Goal: Task Accomplishment & Management: Use online tool/utility

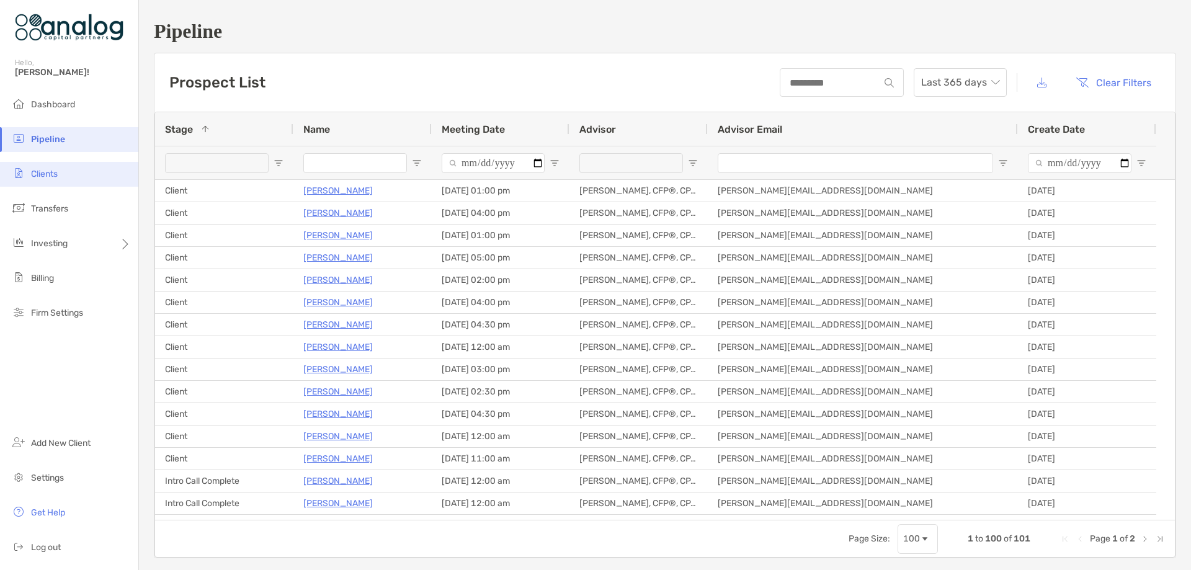
click at [43, 169] on span "Clients" at bounding box center [44, 174] width 27 height 11
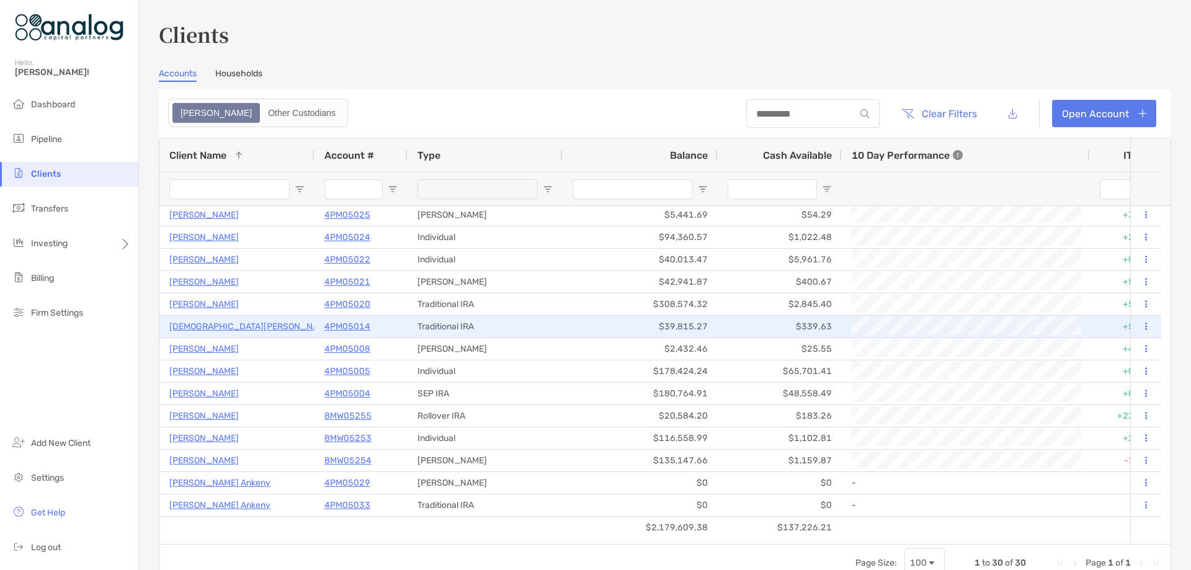
scroll to position [341, 0]
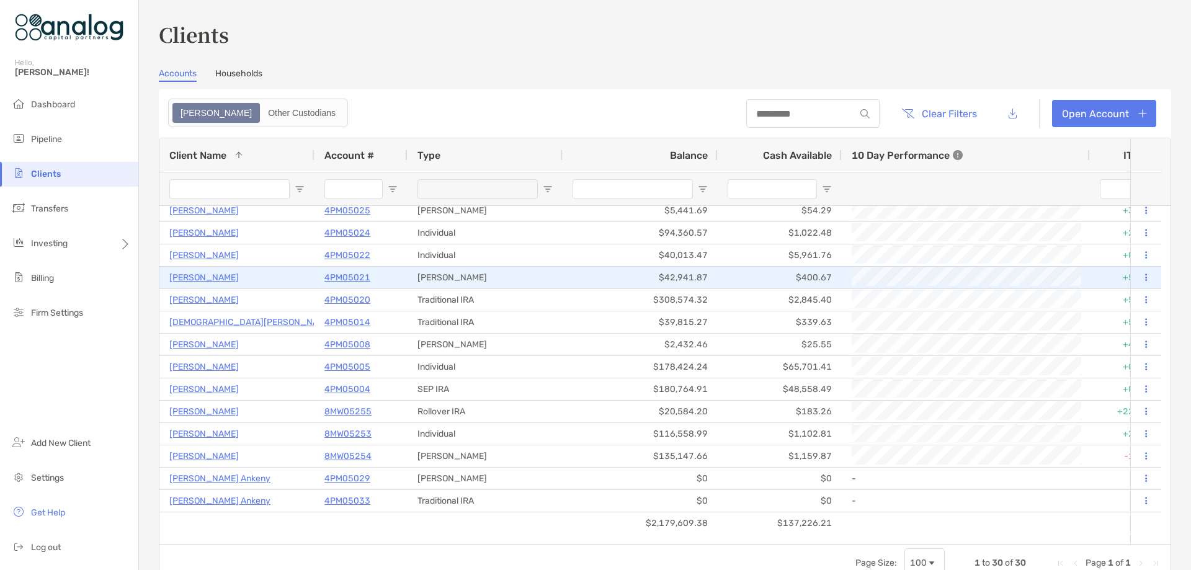
click at [359, 279] on p "4PM05021" at bounding box center [347, 278] width 46 height 16
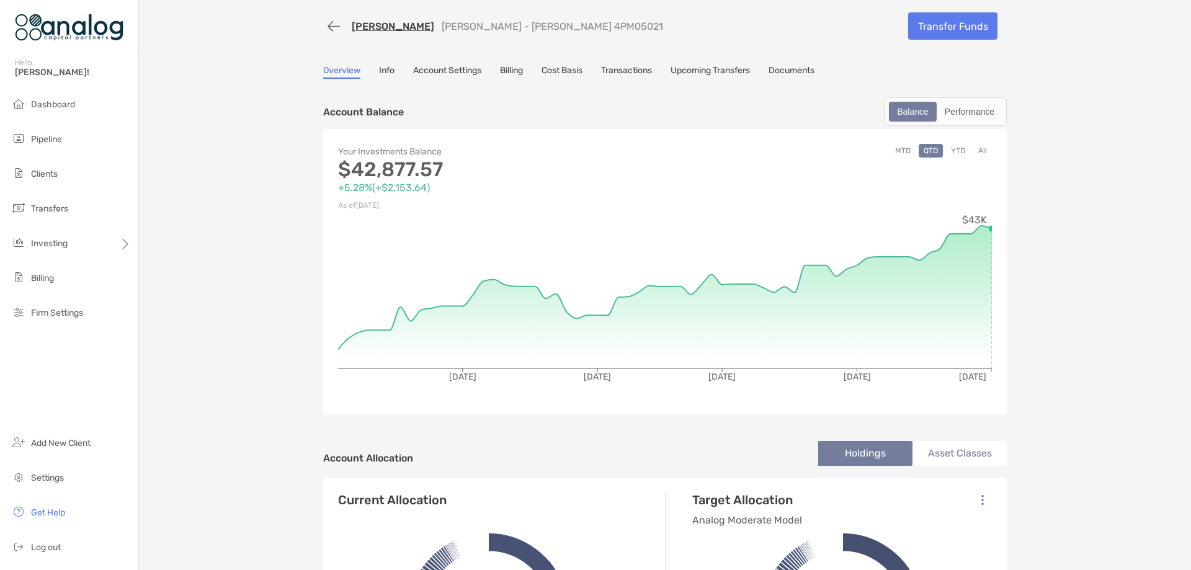
click at [550, 73] on link "Cost Basis" at bounding box center [562, 72] width 41 height 14
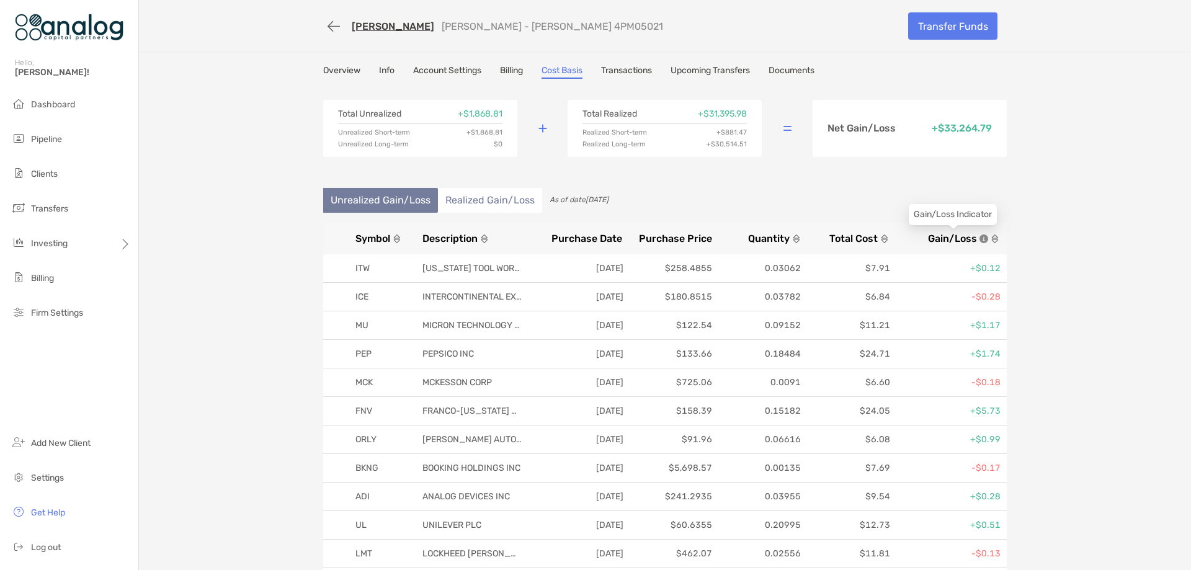
click at [946, 239] on span "Gain/Loss" at bounding box center [952, 239] width 49 height 12
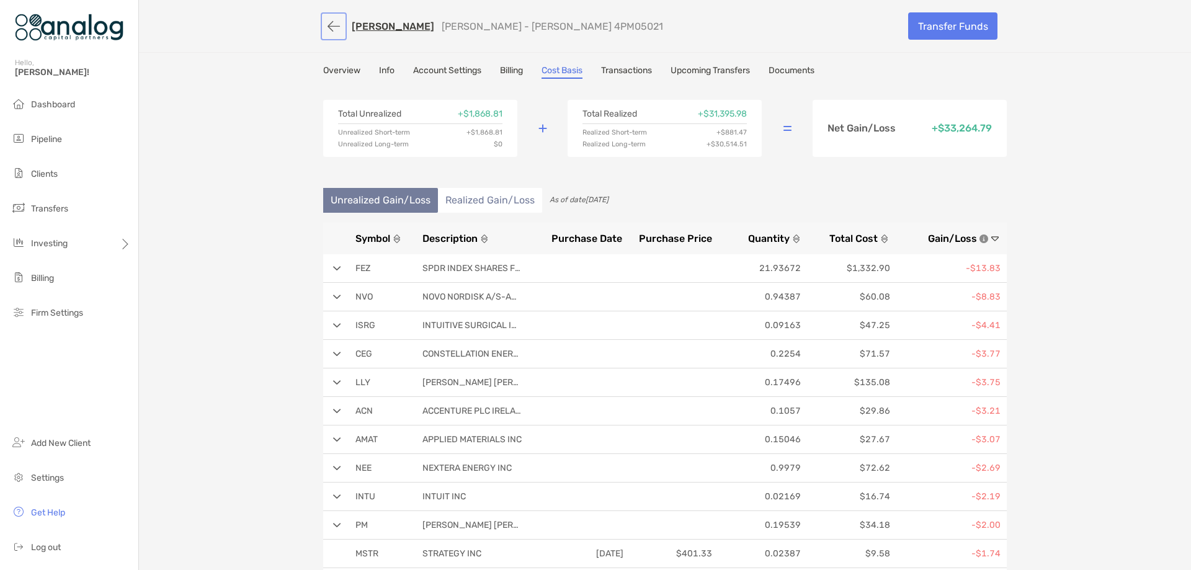
click at [336, 24] on button "button" at bounding box center [333, 26] width 21 height 23
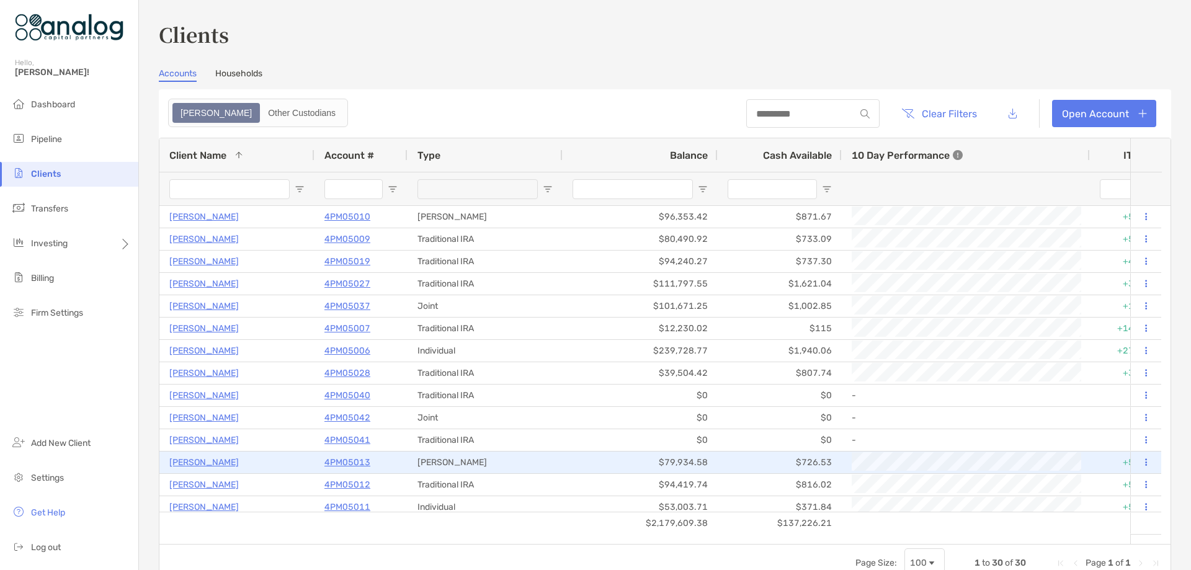
scroll to position [62, 0]
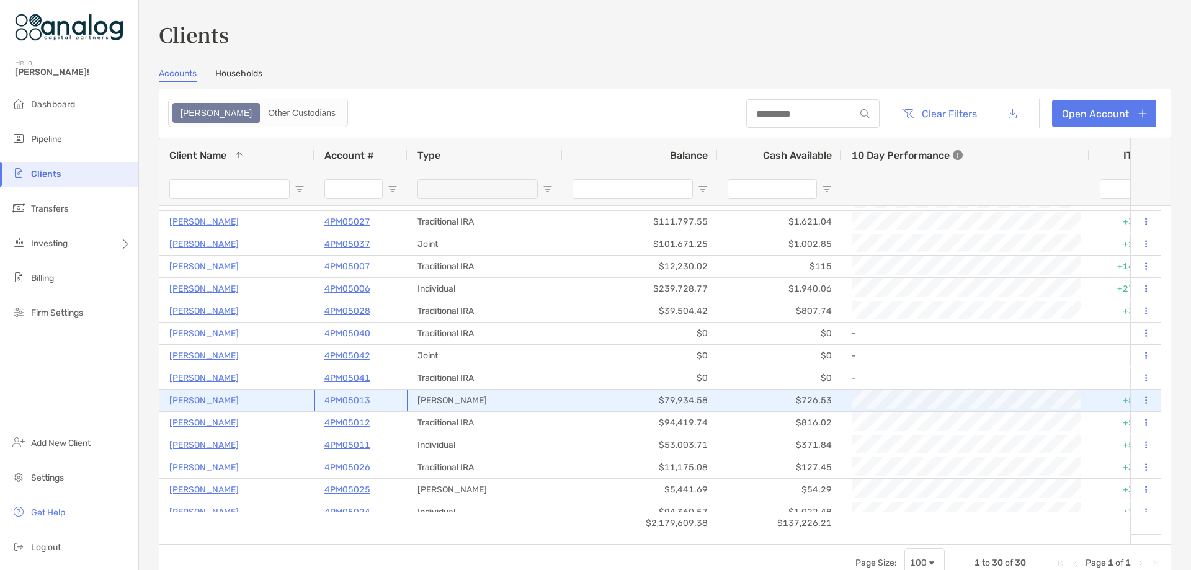
click at [359, 402] on p "4PM05013" at bounding box center [347, 401] width 46 height 16
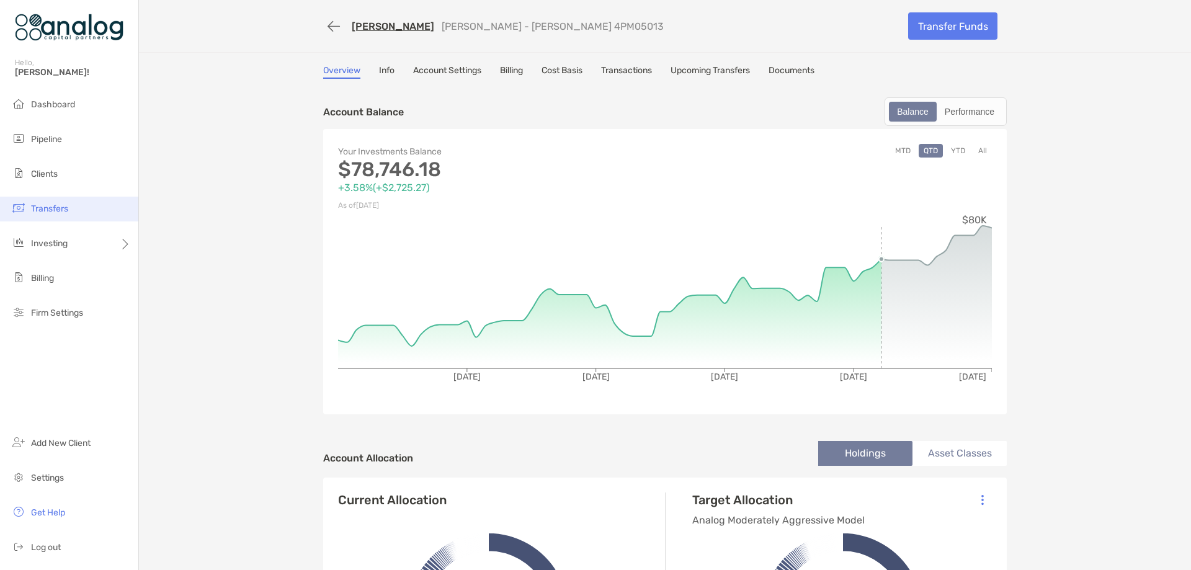
click at [64, 205] on span "Transfers" at bounding box center [49, 208] width 37 height 11
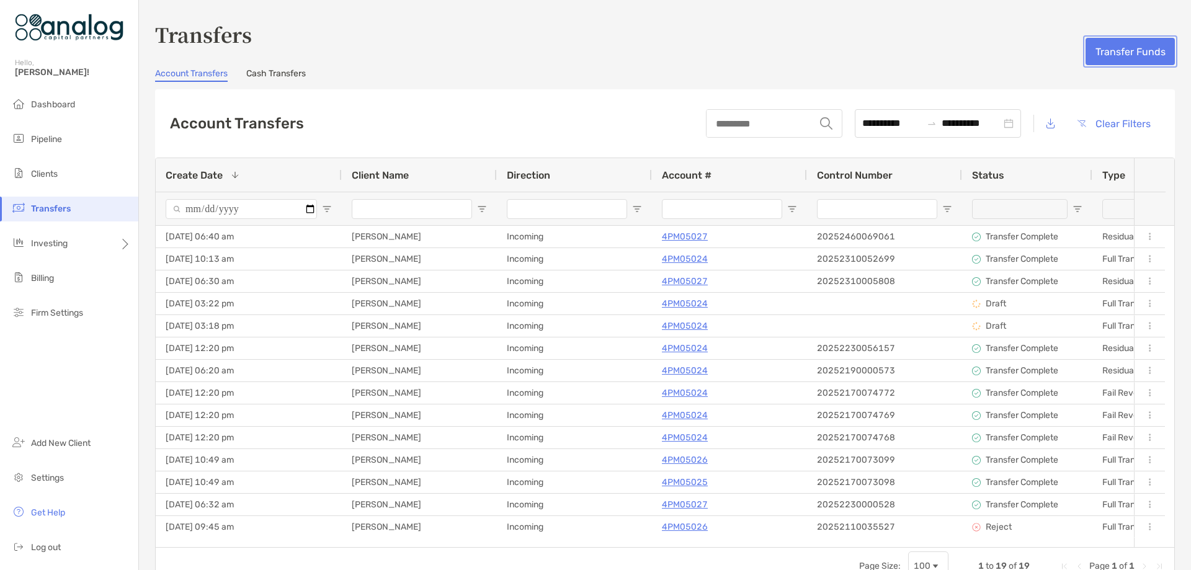
click at [1096, 47] on button "Transfer Funds" at bounding box center [1130, 51] width 89 height 27
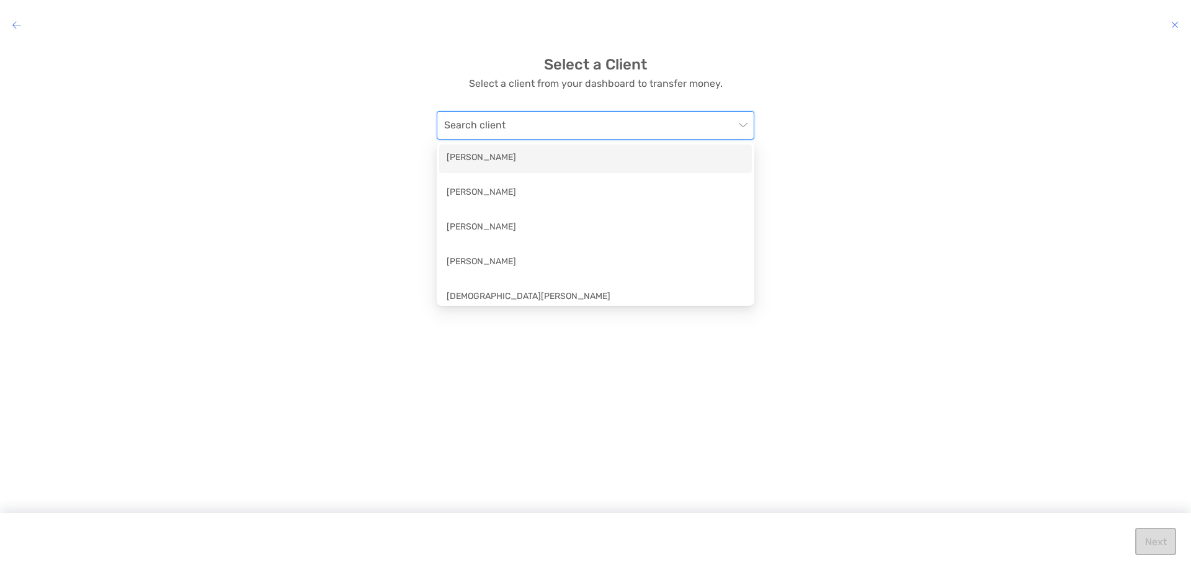
click at [563, 119] on input "modal" at bounding box center [589, 125] width 290 height 27
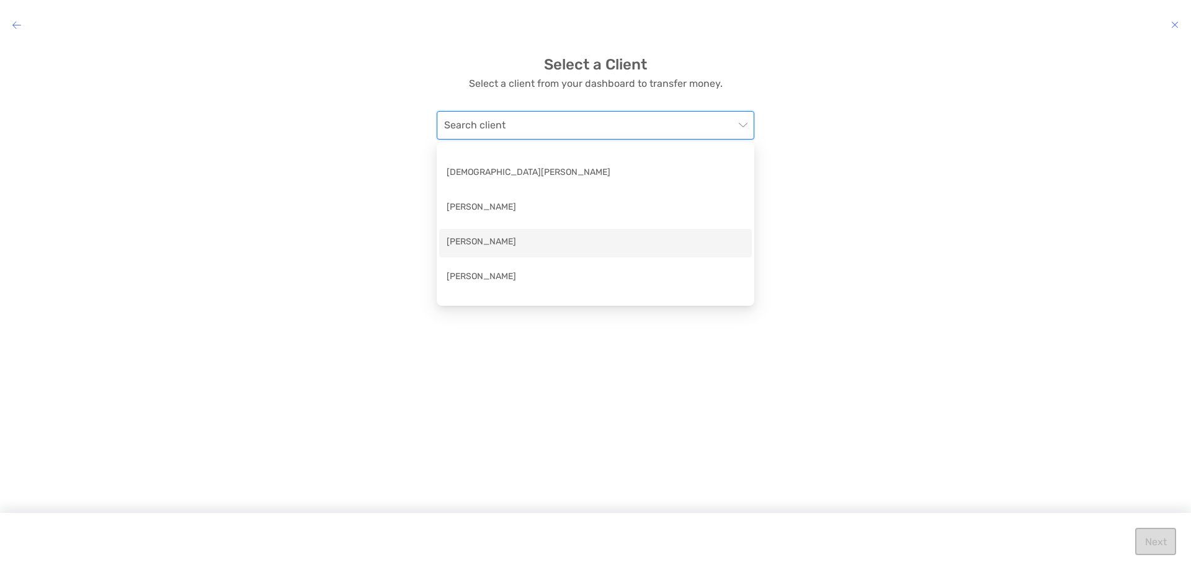
scroll to position [186, 0]
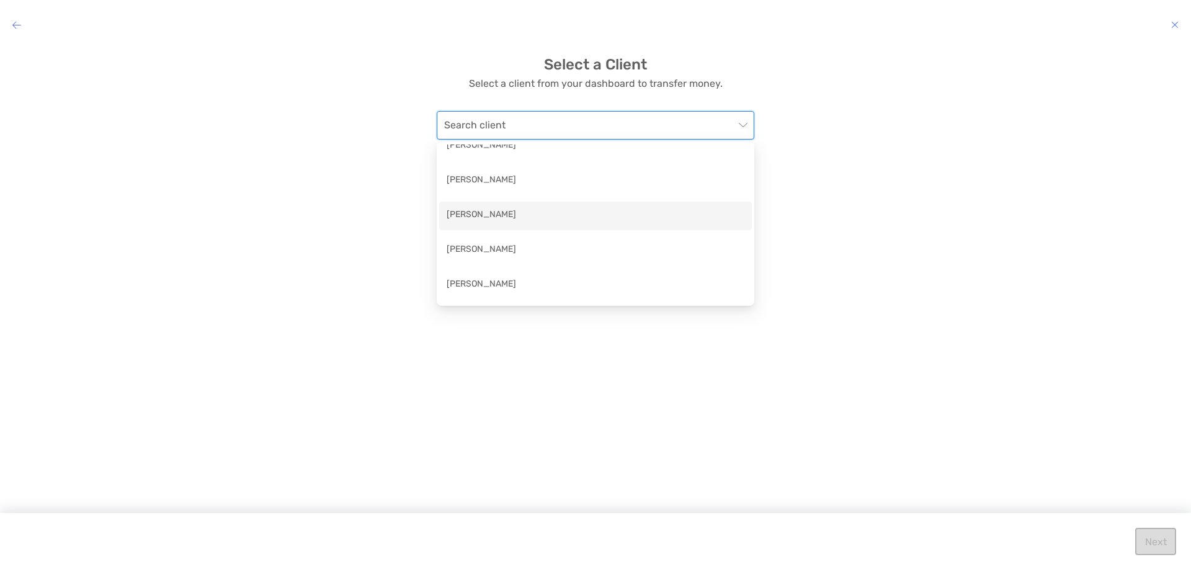
click at [522, 215] on div "[PERSON_NAME]" at bounding box center [596, 216] width 298 height 16
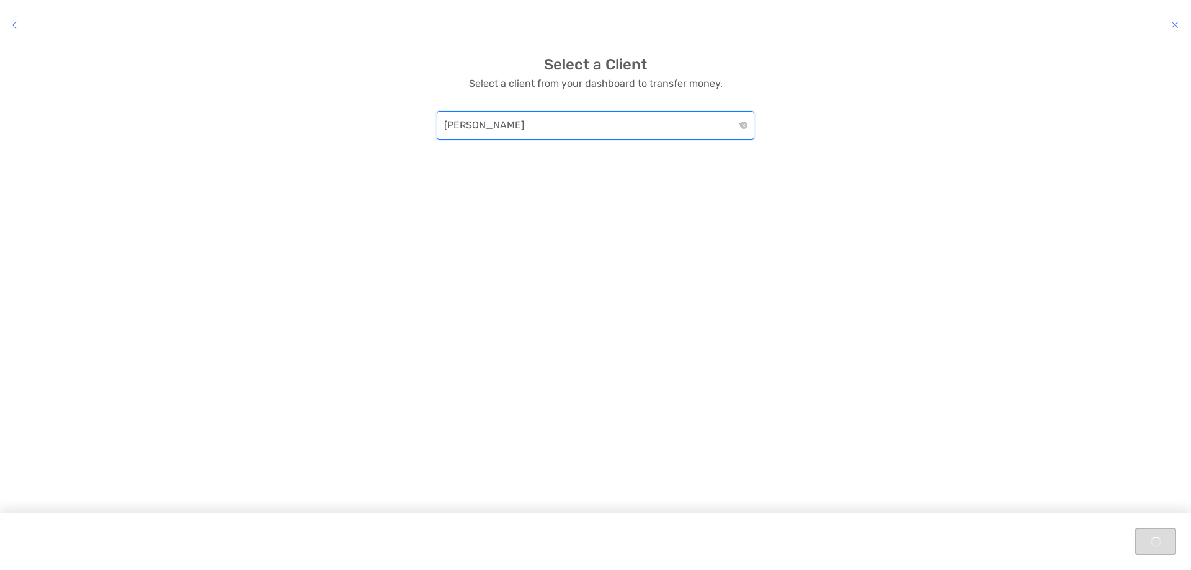
click at [694, 183] on div "Select a Client Select a client from your dashboard to transfer money. [PERSON_…" at bounding box center [595, 299] width 1191 height 506
click at [1156, 535] on button "Next" at bounding box center [1155, 541] width 41 height 27
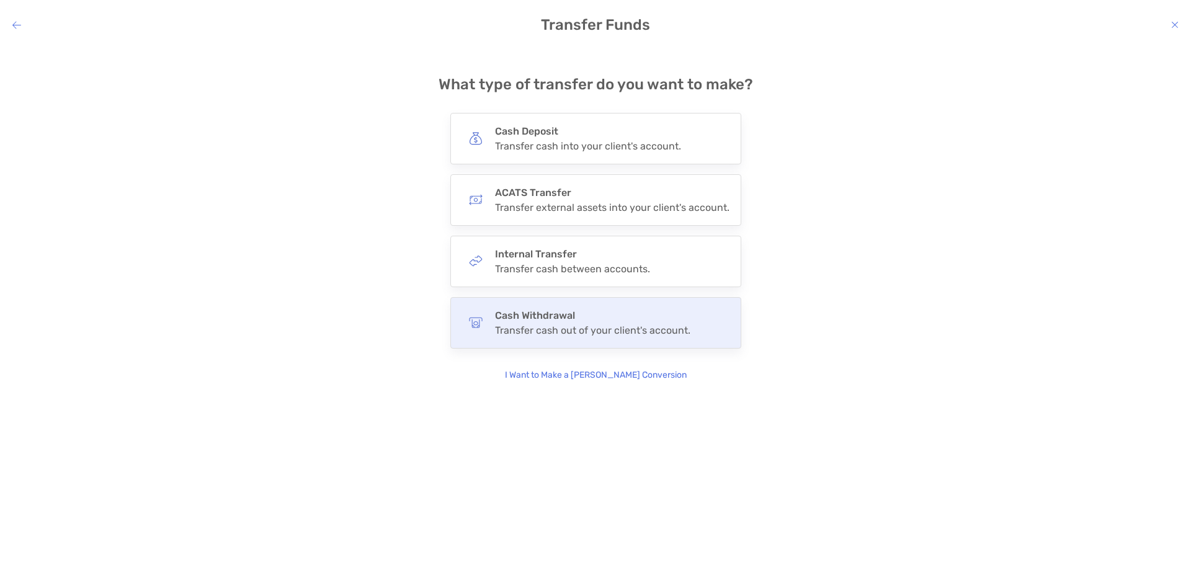
click at [599, 318] on h4 "Cash Withdrawal" at bounding box center [592, 316] width 195 height 12
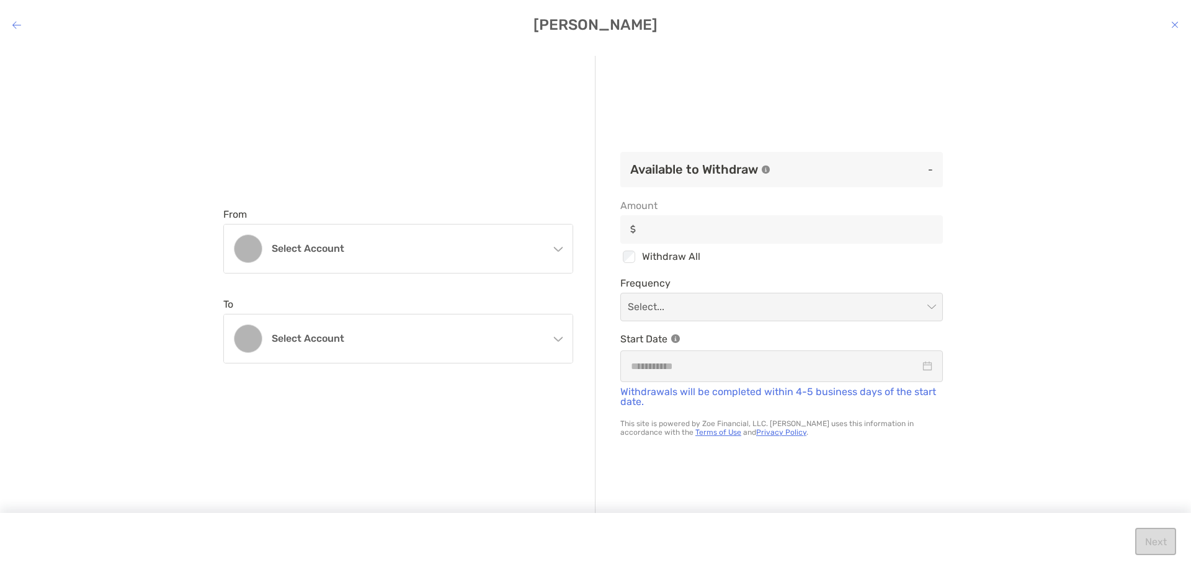
click at [553, 246] on icon "modal" at bounding box center [558, 247] width 10 height 10
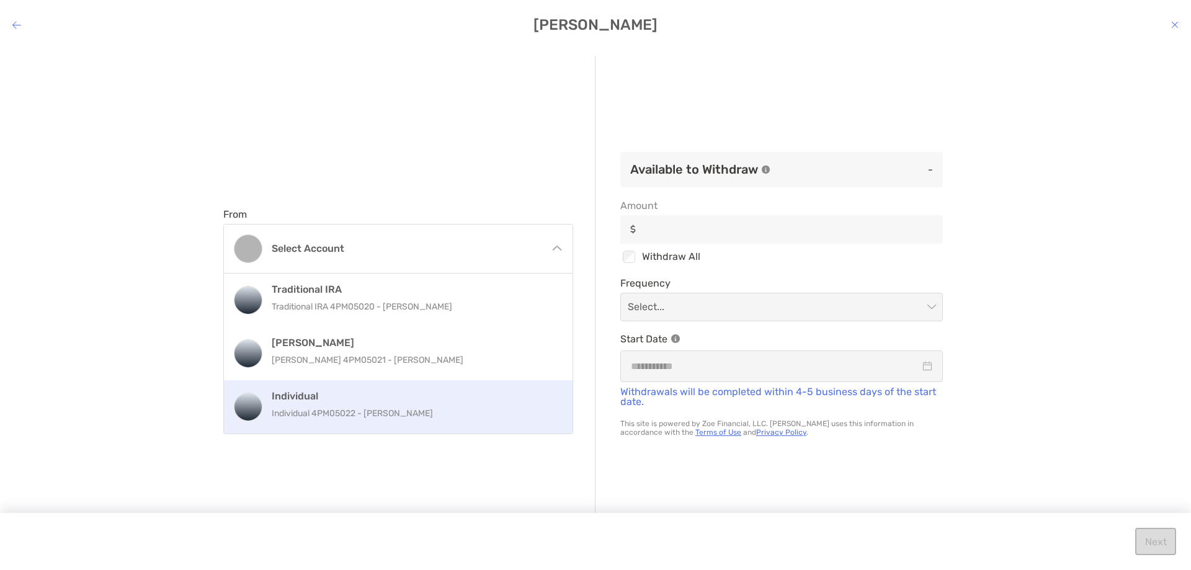
click at [493, 394] on h4 "Individual" at bounding box center [412, 396] width 280 height 12
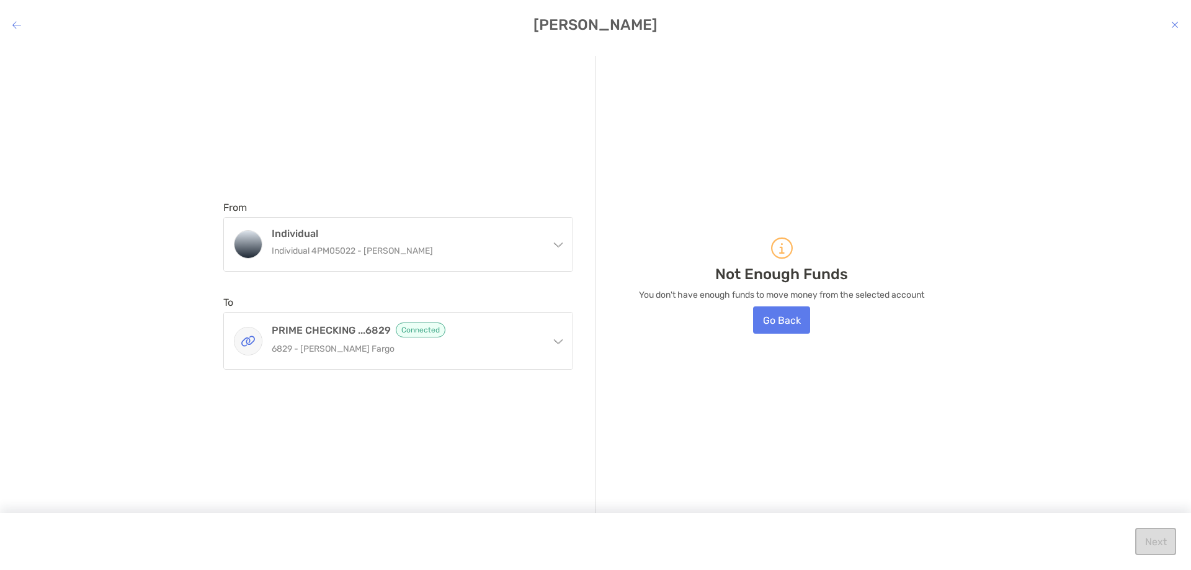
click at [500, 170] on div "From Individual Individual 4PM05022 - [PERSON_NAME] Traditional IRA Traditional…" at bounding box center [409, 286] width 372 height 460
click at [1172, 25] on icon "modal" at bounding box center [1174, 25] width 7 height 10
